Goal: Find specific page/section: Find specific page/section

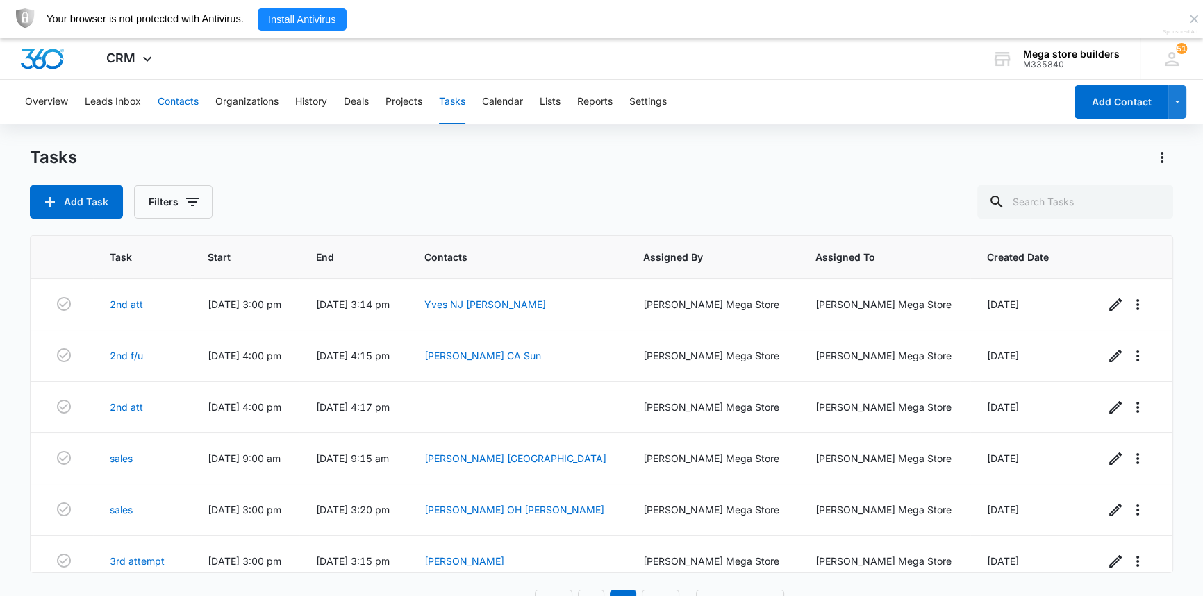
click at [185, 104] on button "Contacts" at bounding box center [178, 102] width 41 height 44
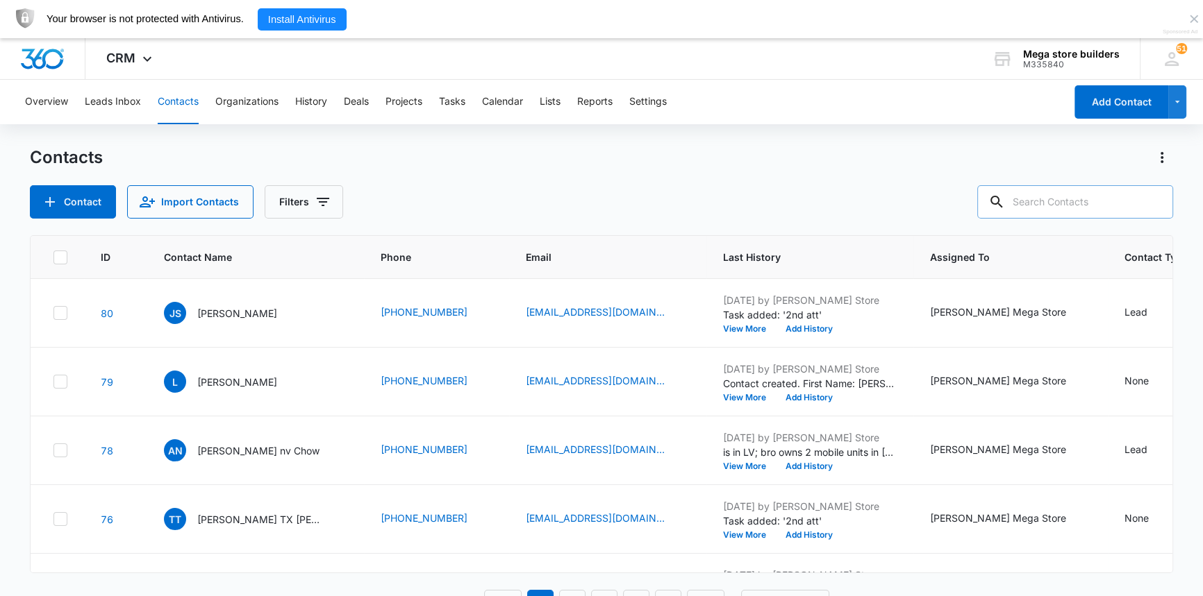
click at [1078, 201] on input "text" at bounding box center [1075, 201] width 196 height 33
type input "[PERSON_NAME]"
click at [984, 199] on icon at bounding box center [975, 202] width 17 height 17
click at [984, 203] on icon at bounding box center [975, 202] width 17 height 17
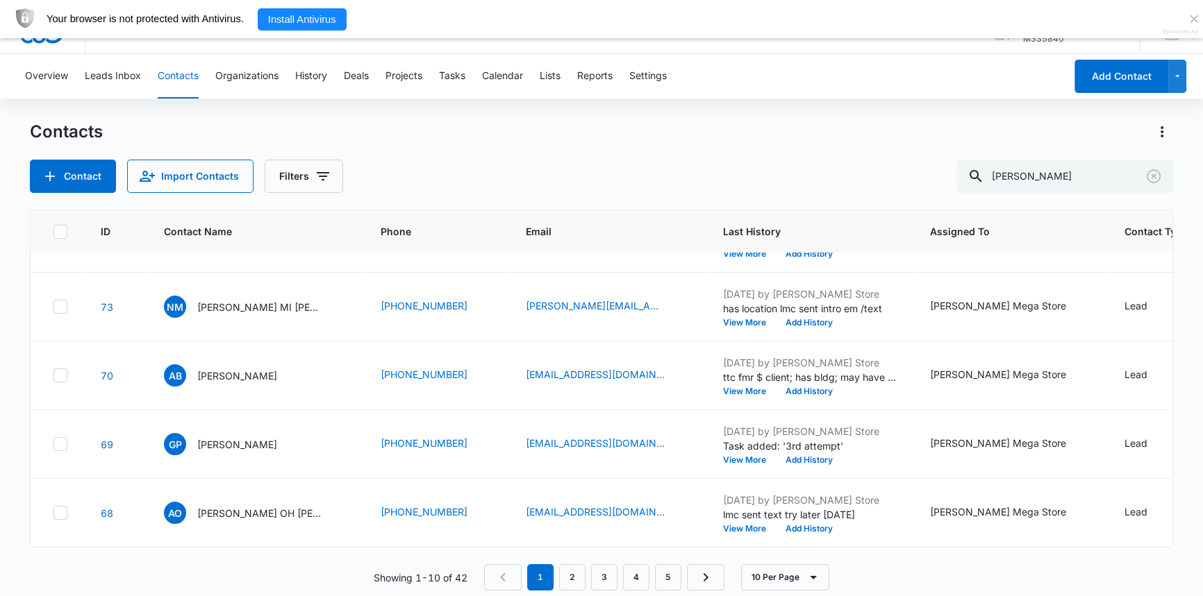
scroll to position [38, 0]
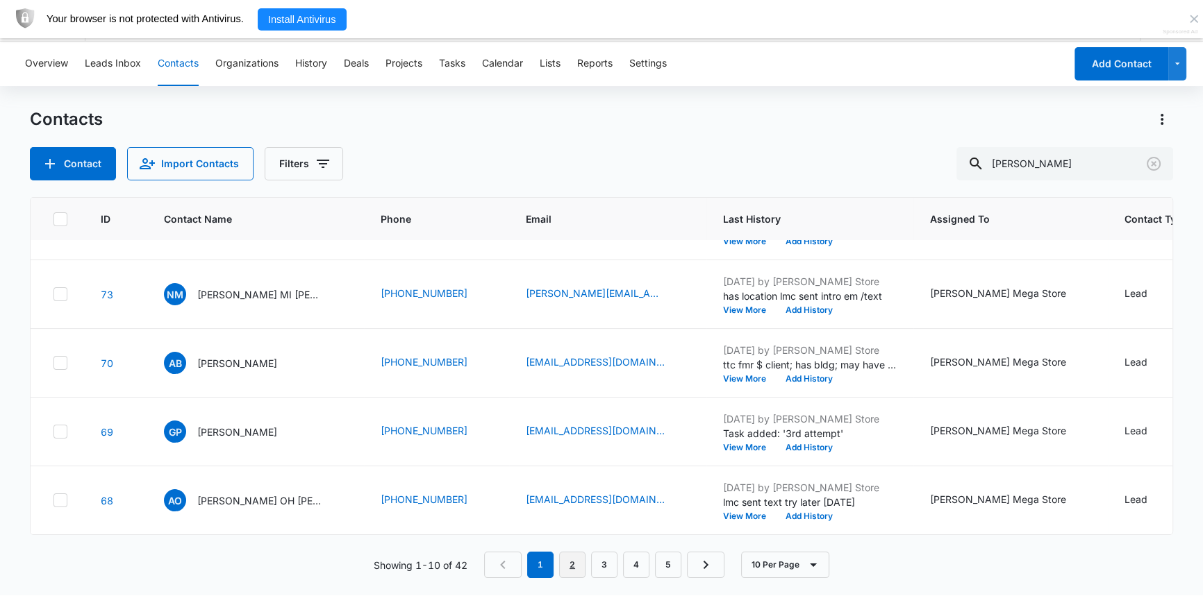
click at [575, 565] on link "2" at bounding box center [572, 565] width 26 height 26
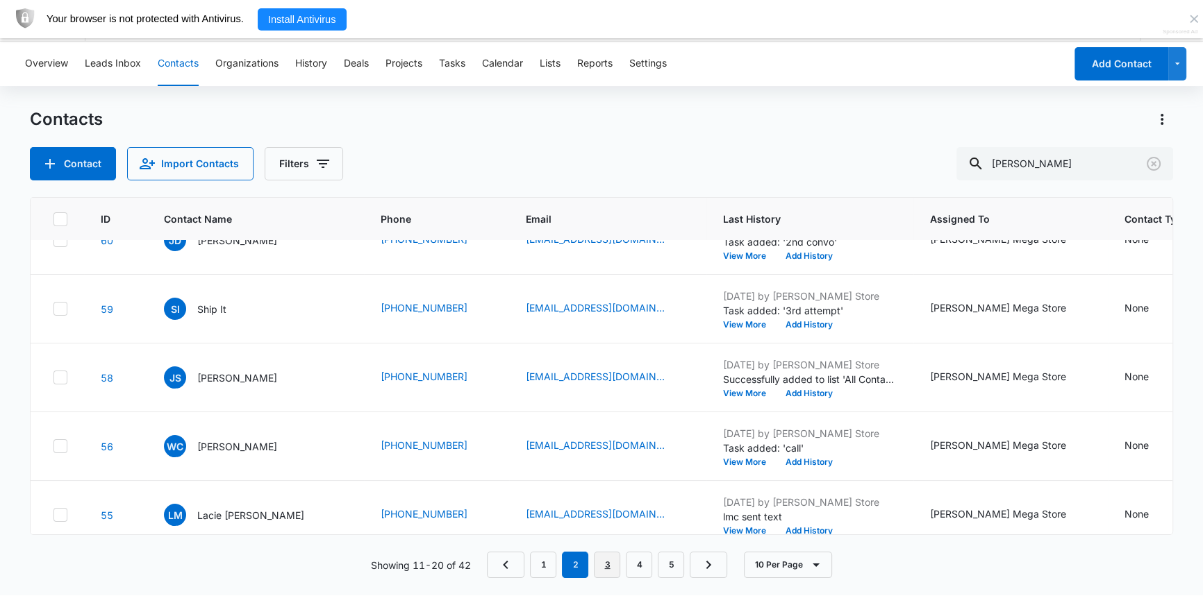
click at [607, 562] on link "3" at bounding box center [607, 565] width 26 height 26
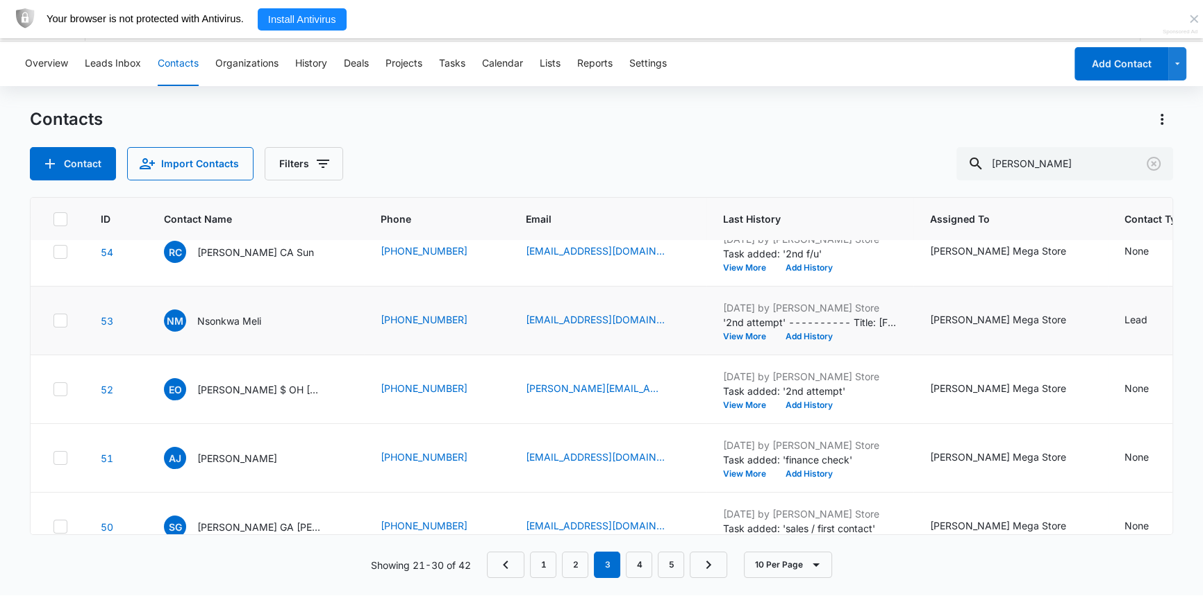
scroll to position [0, 0]
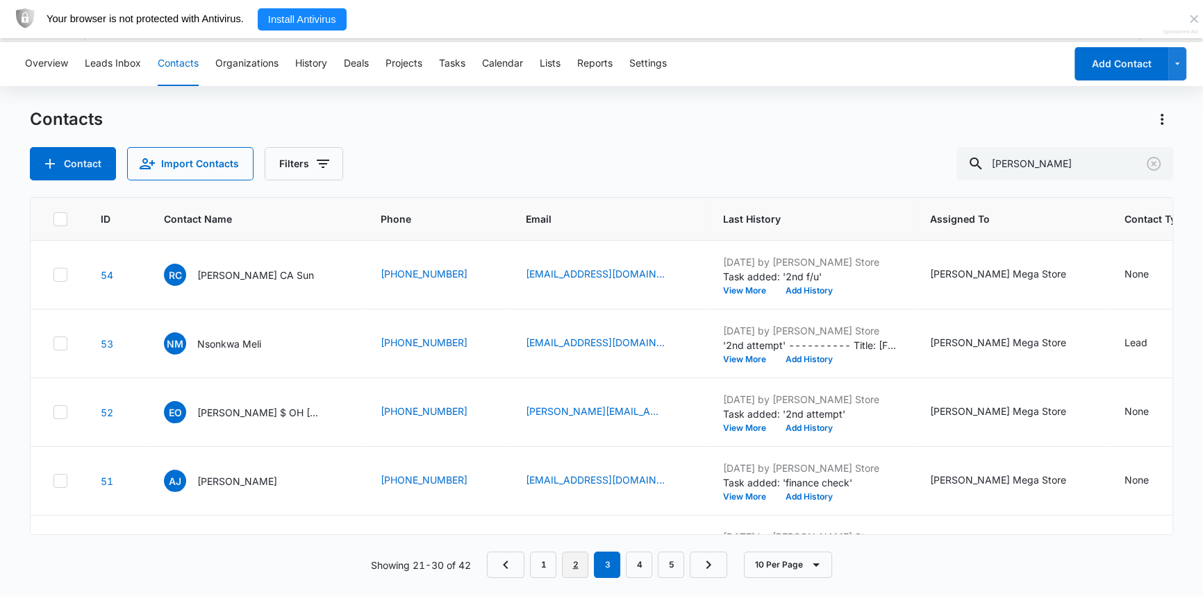
click at [577, 561] on link "2" at bounding box center [575, 565] width 26 height 26
click at [609, 569] on link "3" at bounding box center [607, 565] width 26 height 26
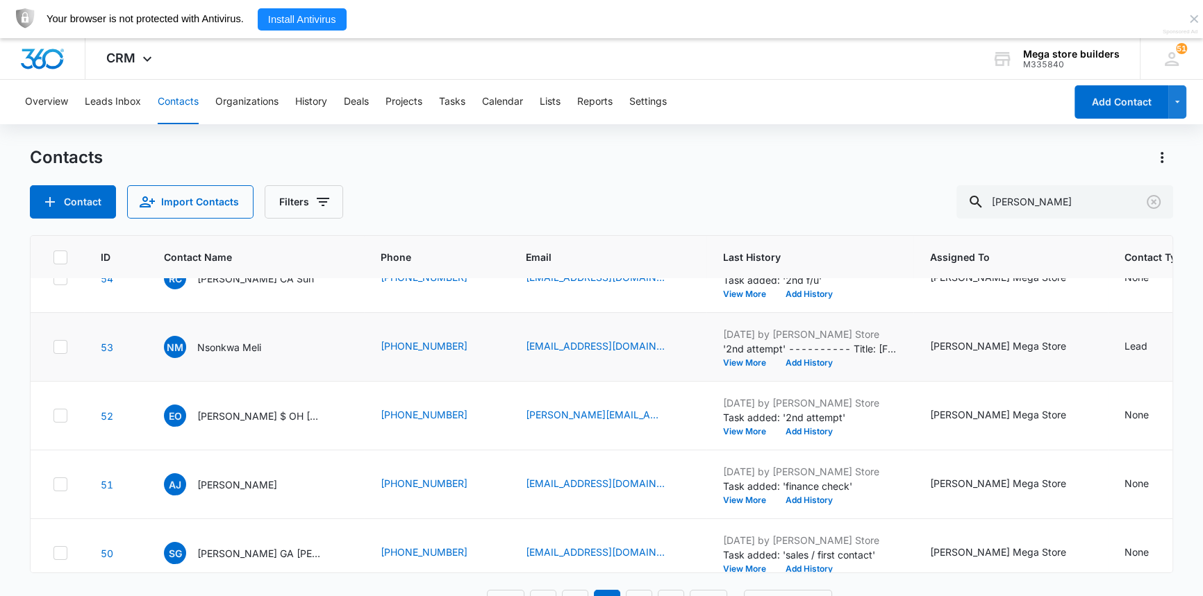
scroll to position [62, 0]
